Goal: Information Seeking & Learning: Learn about a topic

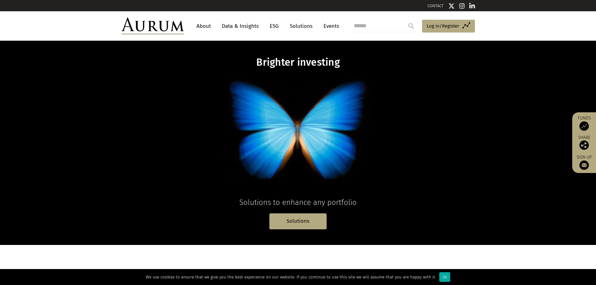
click at [203, 26] on link "About" at bounding box center [203, 26] width 21 height 12
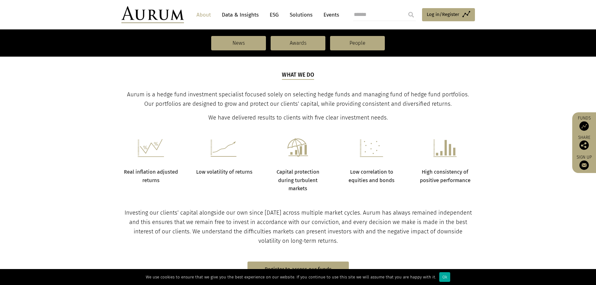
scroll to position [219, 0]
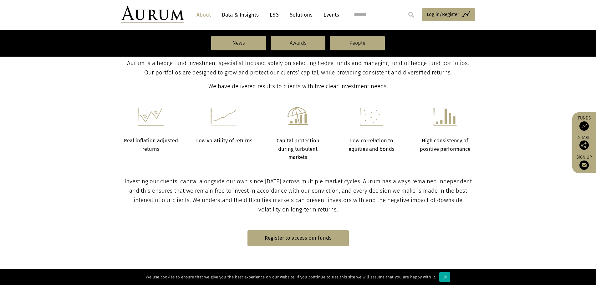
click at [439, 71] on span "Aurum is a hedge fund investment specialist focused solely on selecting hedge f…" at bounding box center [298, 68] width 342 height 16
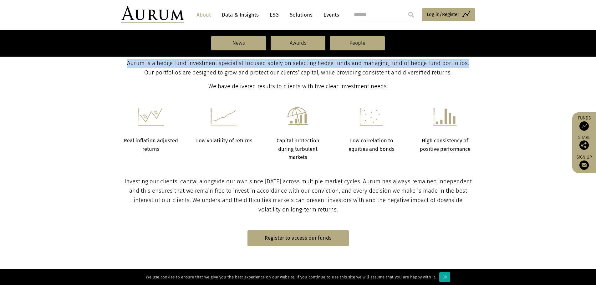
drag, startPoint x: 122, startPoint y: 62, endPoint x: 463, endPoint y: 62, distance: 340.3
click at [463, 62] on span "Aurum is a hedge fund investment specialist focused solely on selecting hedge f…" at bounding box center [298, 68] width 342 height 16
copy span "Aurum is a hedge fund investment specialist focused solely on selecting hedge f…"
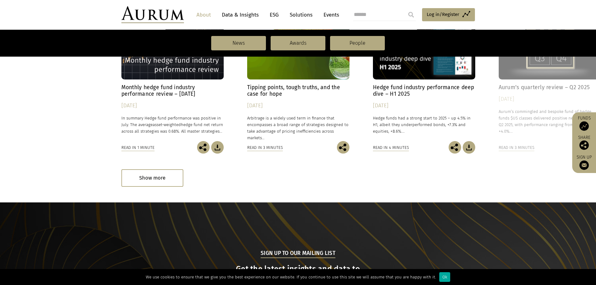
scroll to position [438, 0]
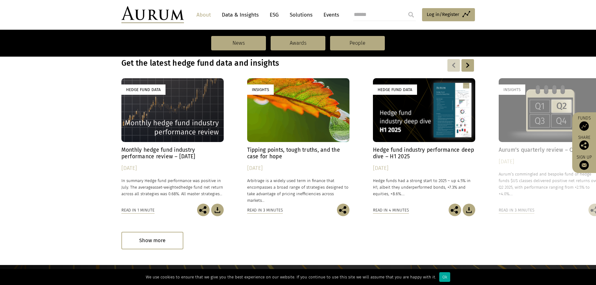
click at [469, 66] on div at bounding box center [467, 65] width 13 height 13
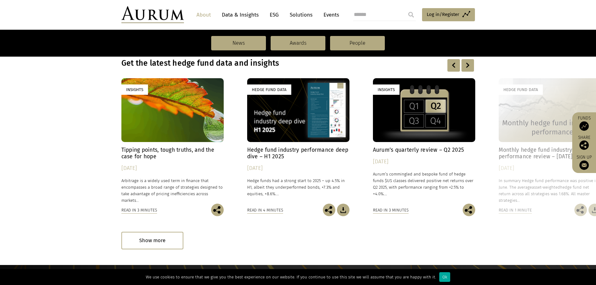
click at [455, 67] on div at bounding box center [453, 65] width 13 height 13
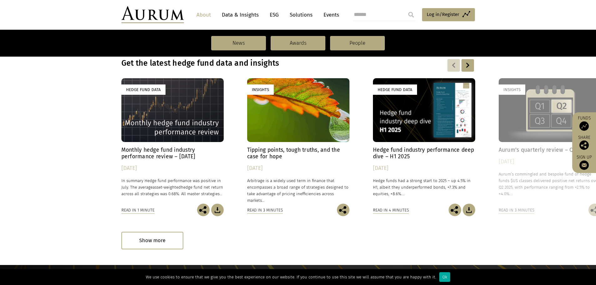
click at [156, 152] on h4 "Monthly hedge fund industry performance review – July 2025" at bounding box center [172, 153] width 102 height 13
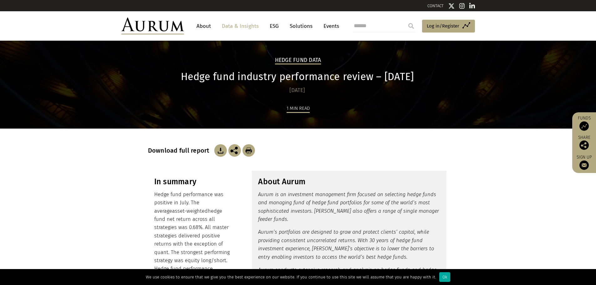
click at [236, 27] on link "Data & Insights" at bounding box center [240, 26] width 43 height 12
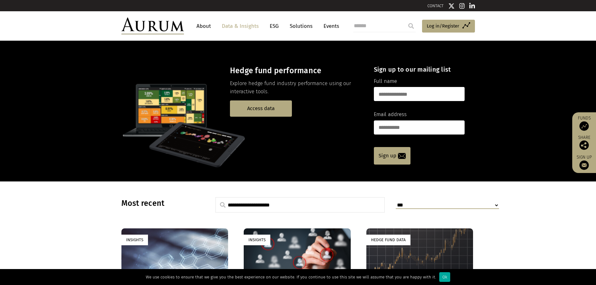
click at [304, 26] on link "Solutions" at bounding box center [300, 26] width 29 height 12
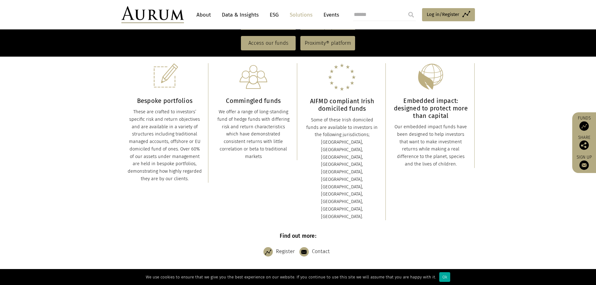
scroll to position [125, 0]
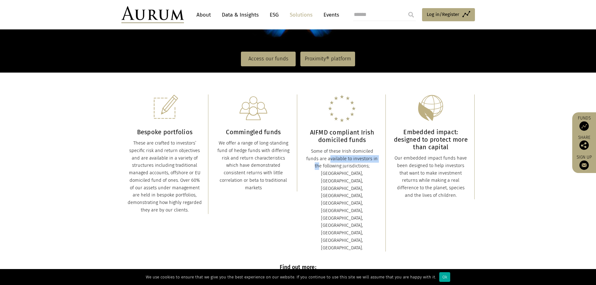
drag, startPoint x: 314, startPoint y: 159, endPoint x: 367, endPoint y: 158, distance: 53.2
click at [367, 158] on div "Some of these Irish domiciled funds are available to investors in the following…" at bounding box center [342, 200] width 74 height 104
drag, startPoint x: 317, startPoint y: 164, endPoint x: 342, endPoint y: 167, distance: 24.9
click at [369, 166] on div "Some of these Irish domiciled funds are available to investors in the following…" at bounding box center [342, 200] width 74 height 104
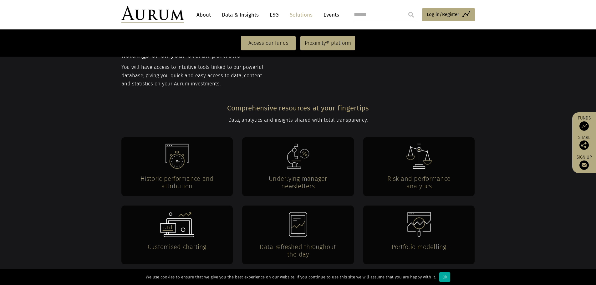
scroll to position [1126, 0]
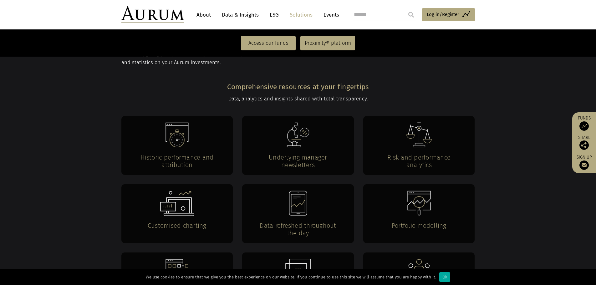
click at [421, 154] on h4 "Risk and performance analytics" at bounding box center [419, 161] width 87 height 15
click at [142, 184] on div "Customised charting" at bounding box center [177, 213] width 112 height 59
click at [77, 153] on section "Historic performance and attribution Underlying manager newsletters Risk and pe…" at bounding box center [298, 221] width 596 height 211
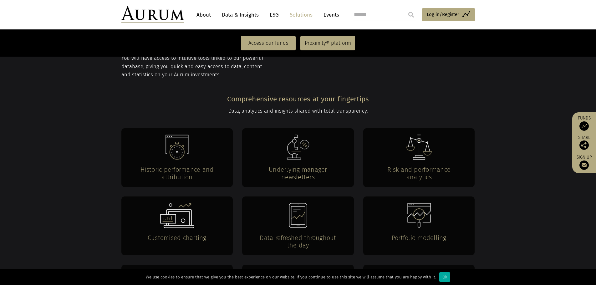
scroll to position [1001, 0]
